Goal: Browse casually: Explore the website without a specific task or goal

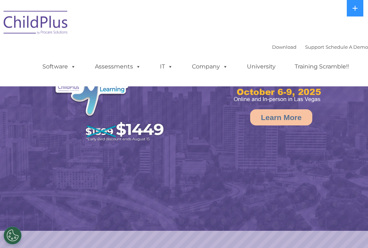
select select "MEDIUM"
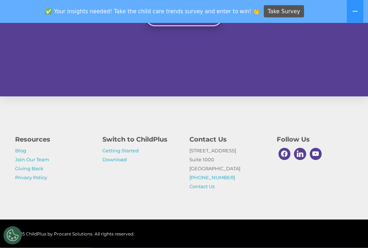
scroll to position [187, 0]
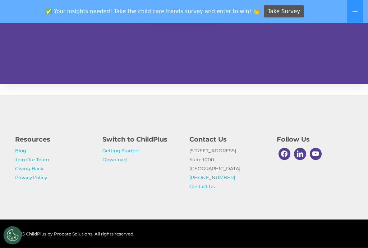
click at [47, 239] on div "© 2025 ChildPlus by Procare Solutions. All rights reserved." at bounding box center [77, 234] width 134 height 11
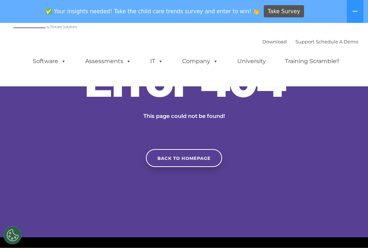
scroll to position [0, 0]
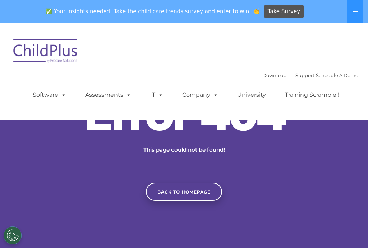
click at [194, 201] on link "Back to homepage" at bounding box center [184, 192] width 76 height 18
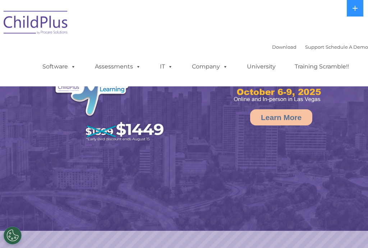
select select "MEDIUM"
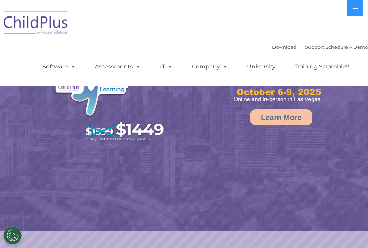
select select "MEDIUM"
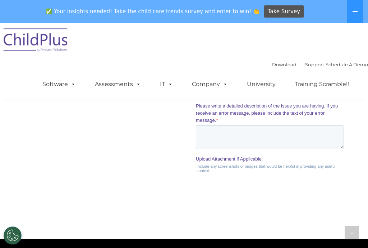
scroll to position [763, 0]
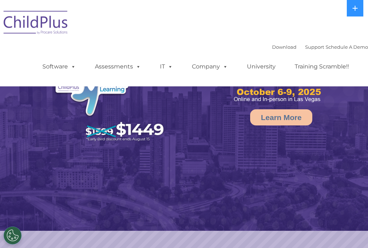
select select "MEDIUM"
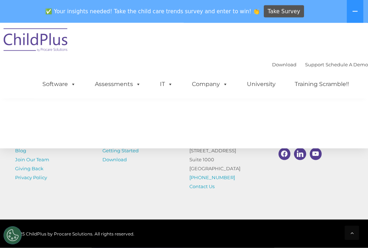
scroll to position [908, 0]
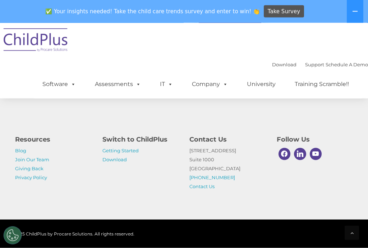
click at [20, 38] on img at bounding box center [36, 41] width 72 height 36
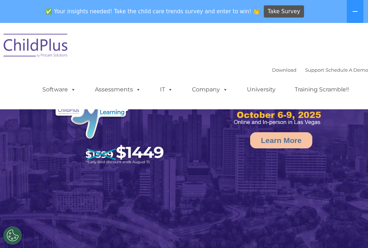
select select "MEDIUM"
